Goal: Information Seeking & Learning: Learn about a topic

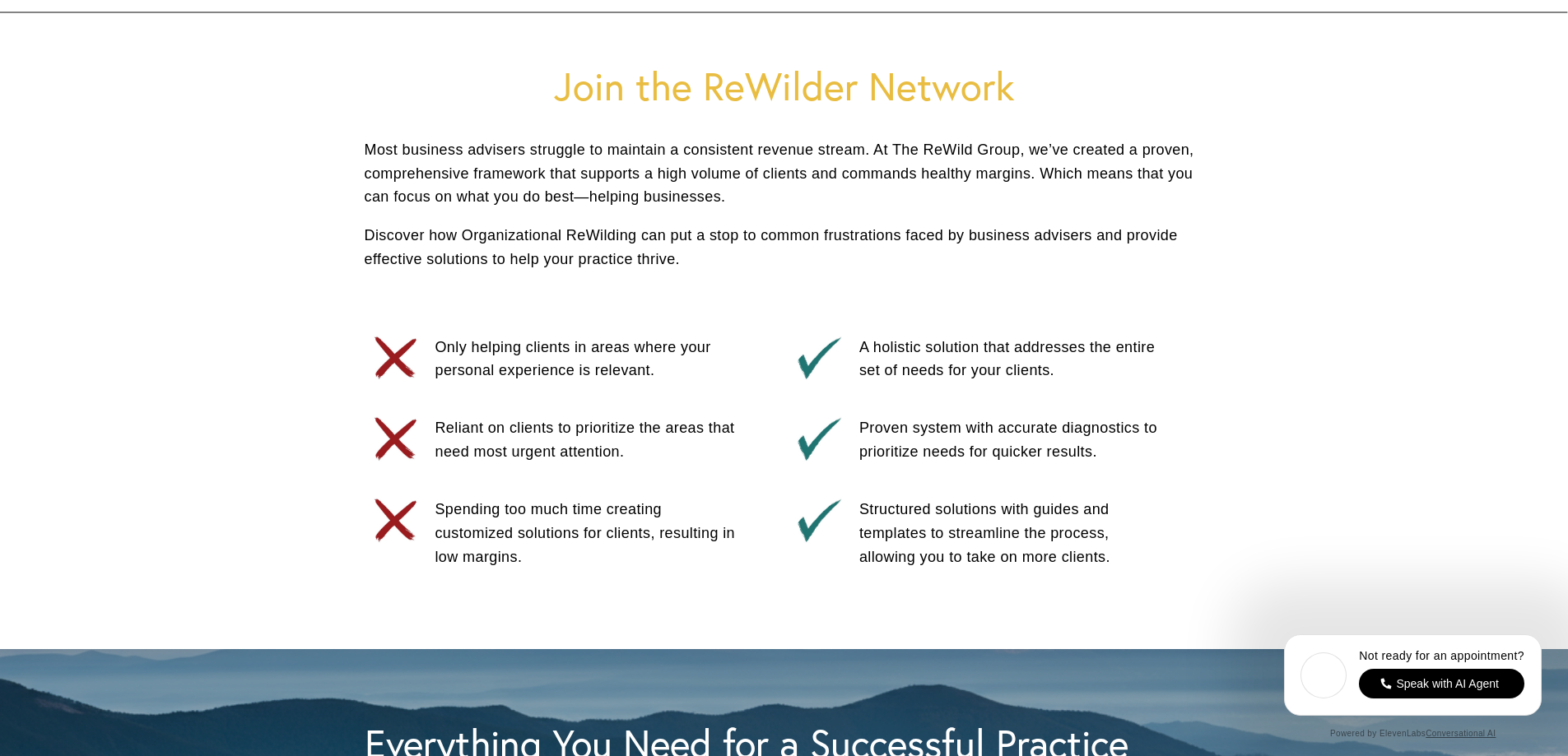
scroll to position [906, 0]
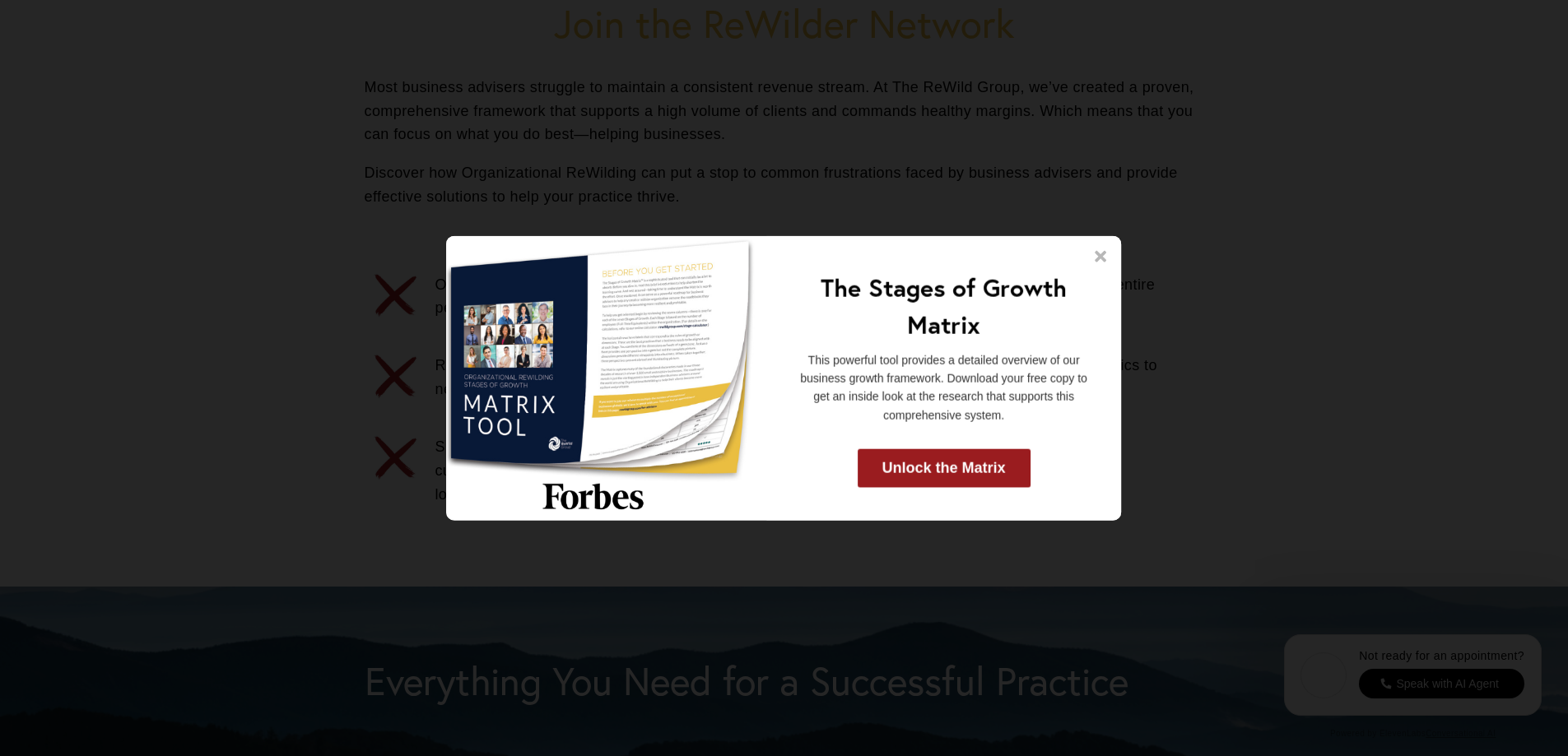
click at [1103, 260] on icon at bounding box center [1101, 255] width 11 height 11
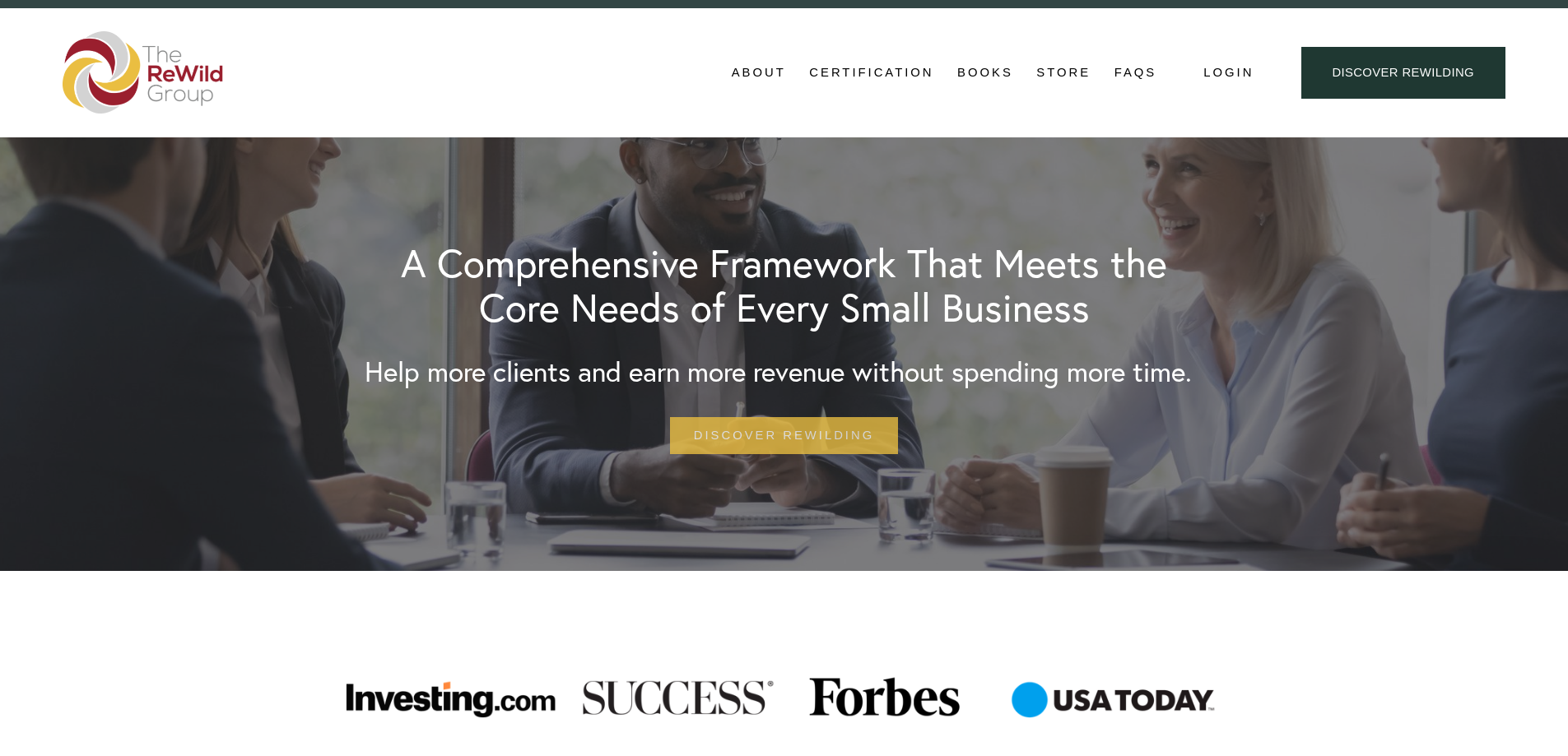
scroll to position [0, 0]
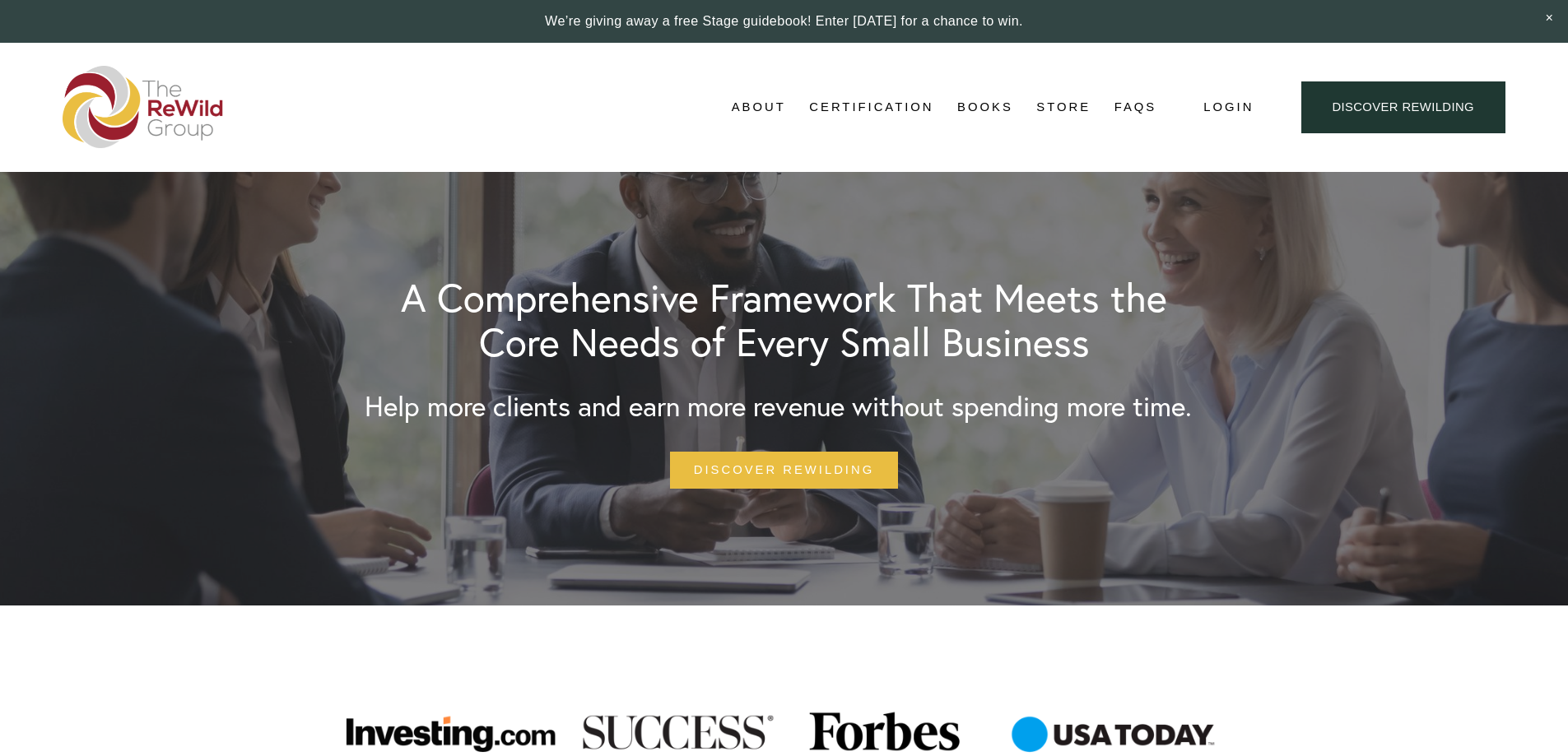
click at [738, 111] on link "About" at bounding box center [759, 108] width 54 height 25
click at [0, 0] on link "About Us" at bounding box center [0, 0] width 0 height 0
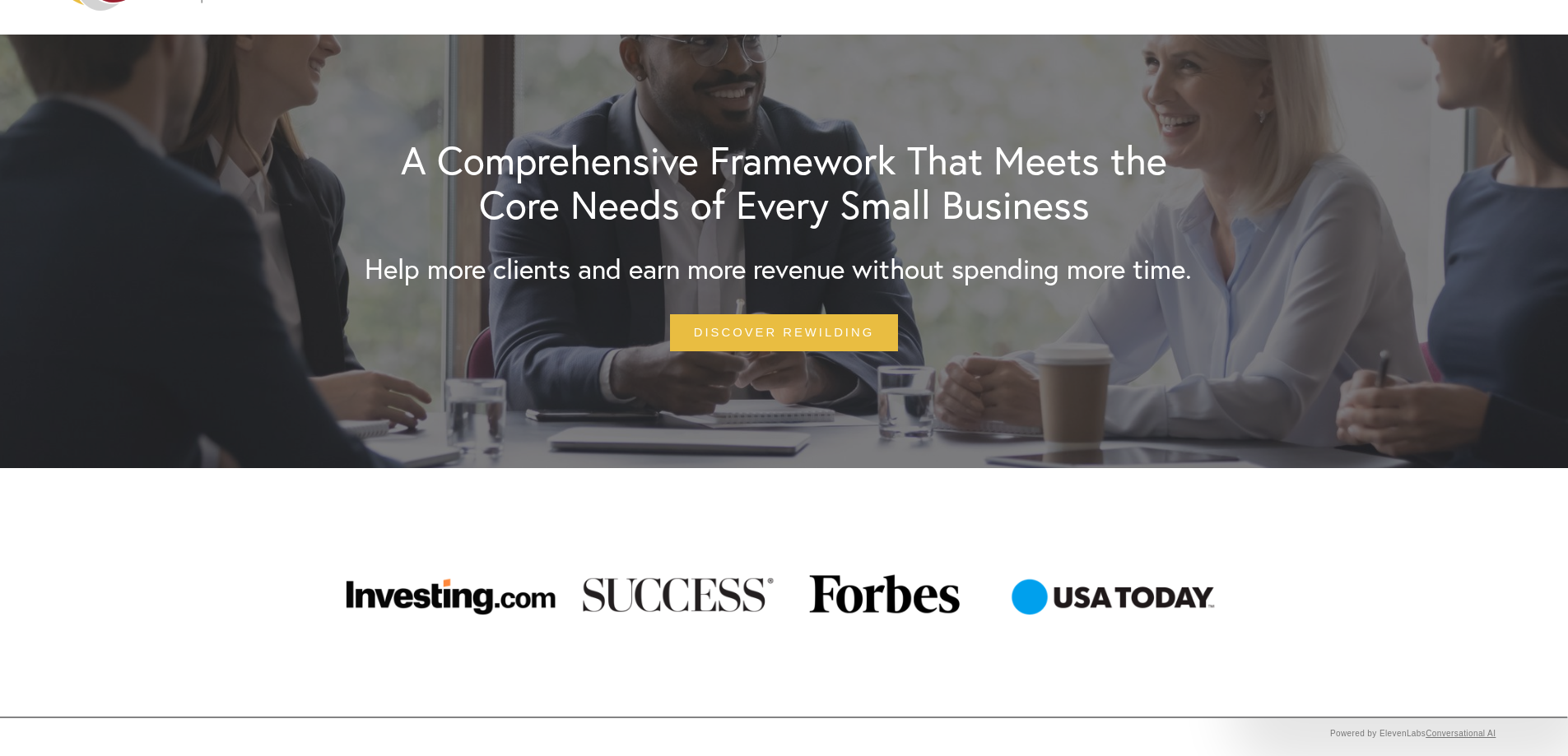
scroll to position [82, 0]
